Goal: Transaction & Acquisition: Purchase product/service

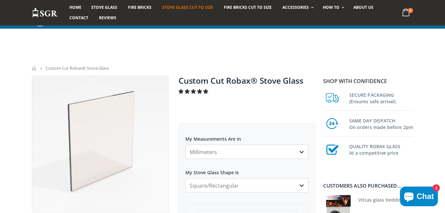
scroll to position [90, 0]
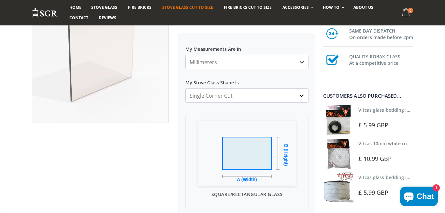
click option "Single Corner Cut" at bounding box center [0, 0] width 0 height 0
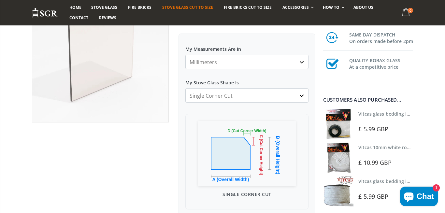
click at [186, 88] on select "Square/Rectangular Arched Half Arch Both Top Corners Cut Single Corner Cut Slop…" at bounding box center [247, 95] width 123 height 14
select select "square-rectangular"
click option "Square/Rectangular" at bounding box center [0, 0] width 0 height 0
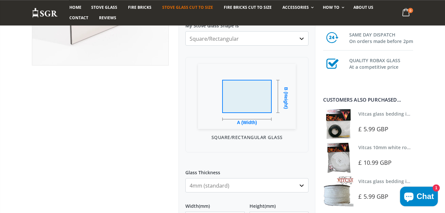
scroll to position [225, 0]
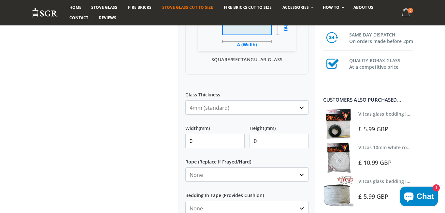
click at [194, 145] on input "0" at bounding box center [215, 141] width 59 height 14
type input "275"
type input "267"
click at [156, 147] on div at bounding box center [100, 77] width 147 height 452
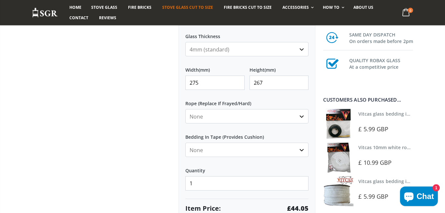
scroll to position [405, 0]
